Goal: Task Accomplishment & Management: Use online tool/utility

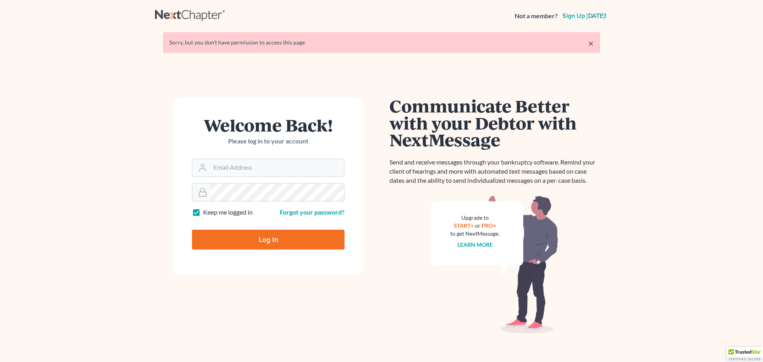
type input "[PERSON_NAME][EMAIL_ADDRESS][DOMAIN_NAME]"
click at [255, 238] on input "Log In" at bounding box center [268, 240] width 153 height 20
type input "Thinking..."
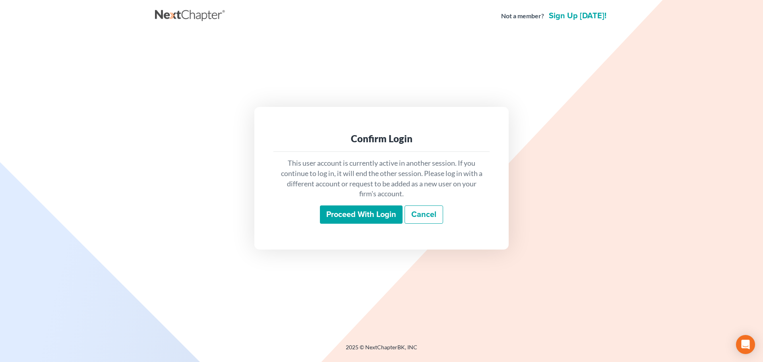
click at [353, 210] on input "Proceed with login" at bounding box center [361, 214] width 83 height 18
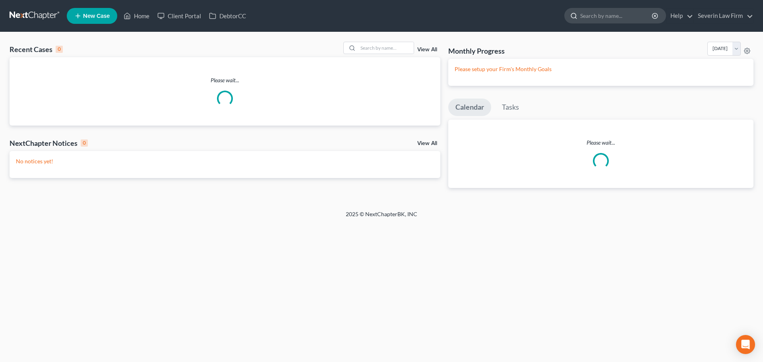
click at [605, 10] on input "search" at bounding box center [616, 15] width 73 height 15
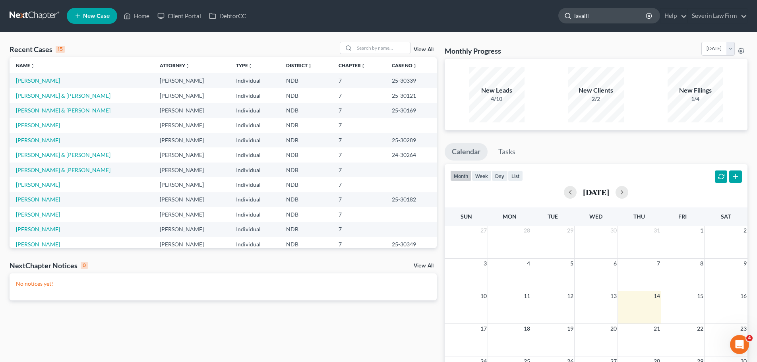
type input "lavallie"
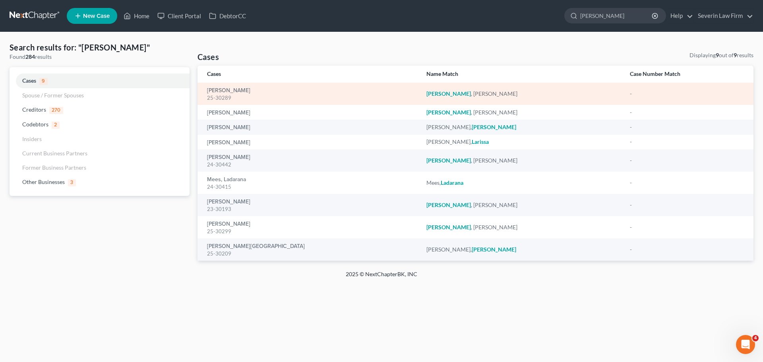
click at [272, 93] on div "LaVallie, Jolene 25-30289" at bounding box center [310, 93] width 207 height 15
click at [225, 90] on link "LaVallie, Jolene" at bounding box center [228, 91] width 43 height 6
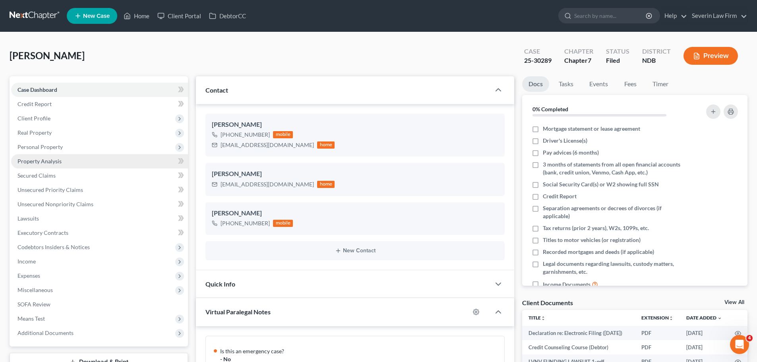
scroll to position [385, 0]
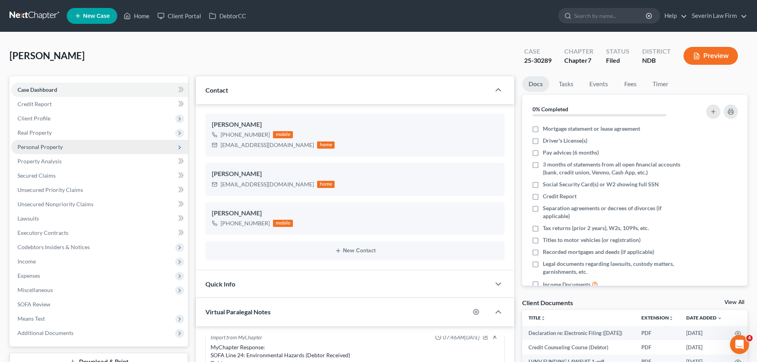
click at [56, 144] on span "Personal Property" at bounding box center [39, 146] width 45 height 7
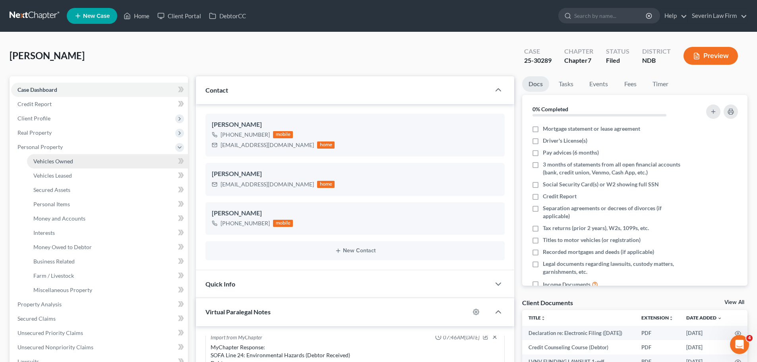
click at [59, 162] on span "Vehicles Owned" at bounding box center [53, 161] width 40 height 7
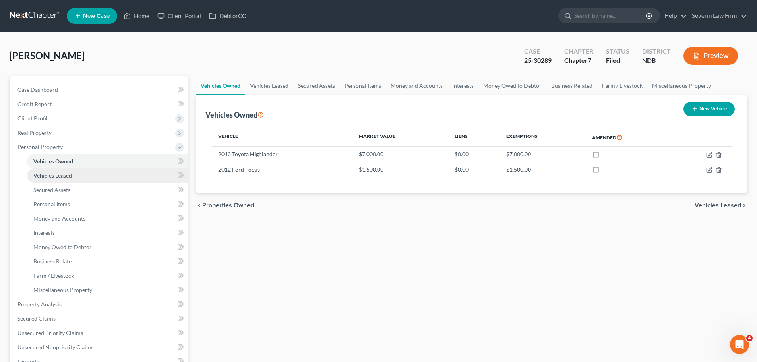
click at [62, 175] on span "Vehicles Leased" at bounding box center [52, 175] width 39 height 7
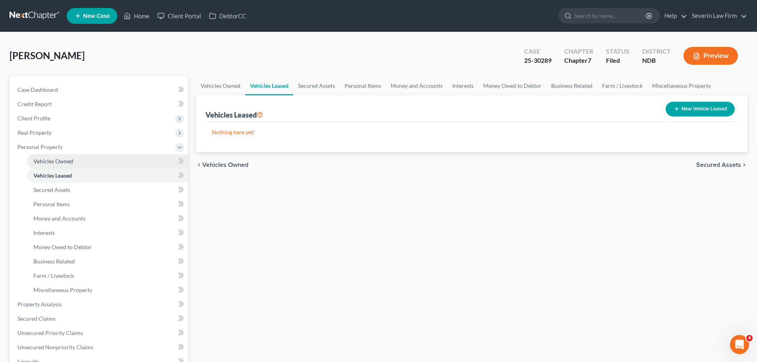
click at [59, 161] on span "Vehicles Owned" at bounding box center [53, 161] width 40 height 7
